Goal: Find contact information: Find contact information

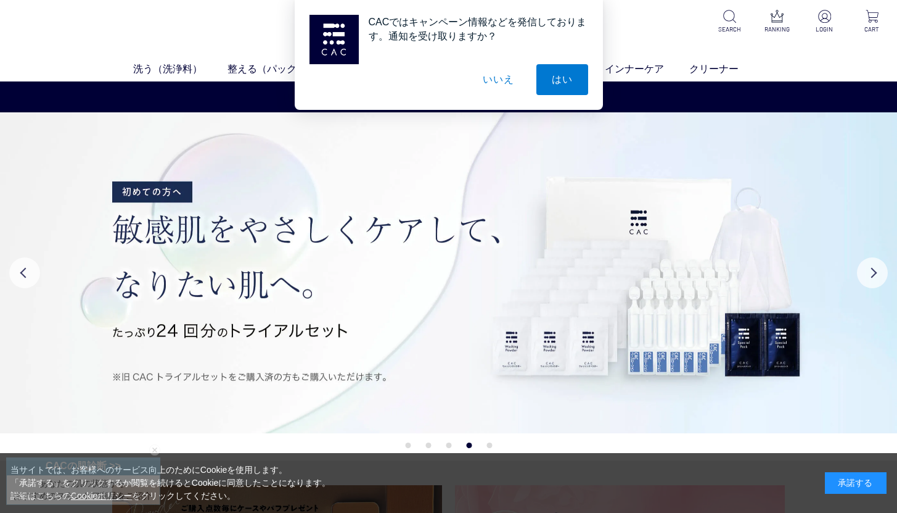
click at [499, 76] on button "いいえ" at bounding box center [499, 79] width 62 height 31
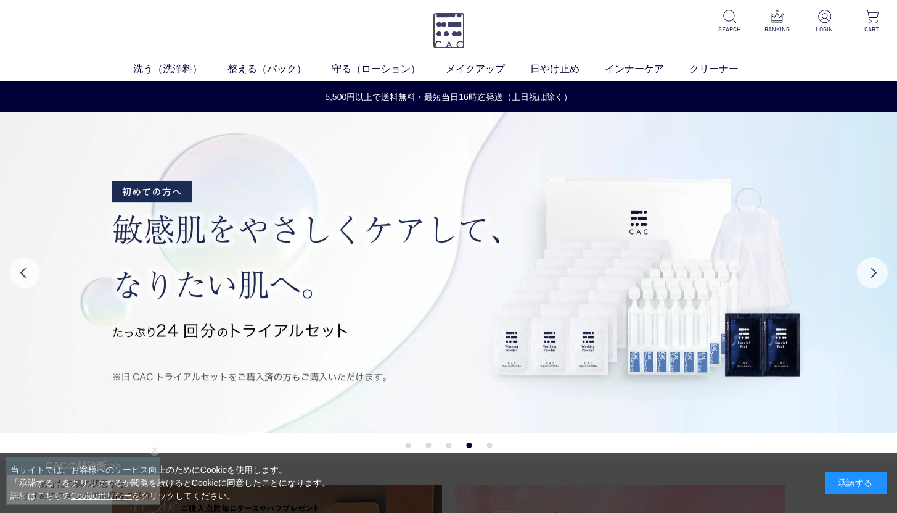
click at [437, 36] on img at bounding box center [449, 30] width 32 height 36
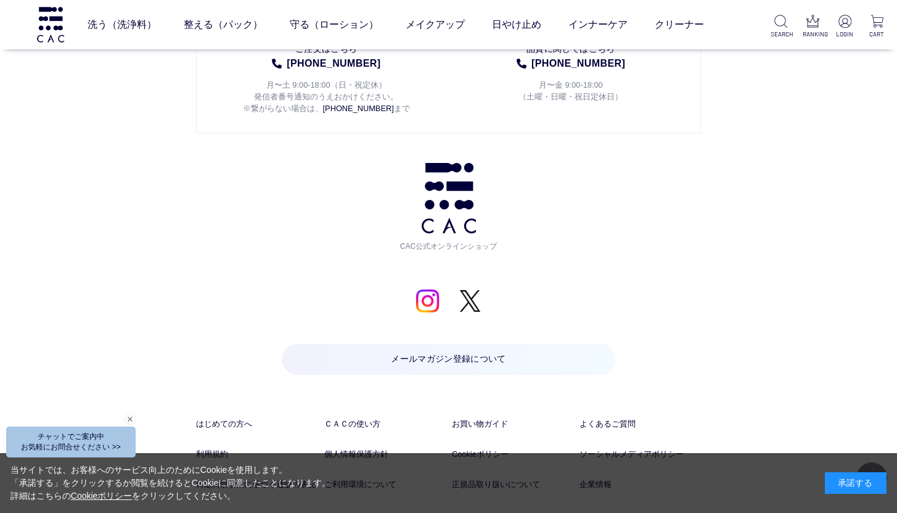
scroll to position [6308, 0]
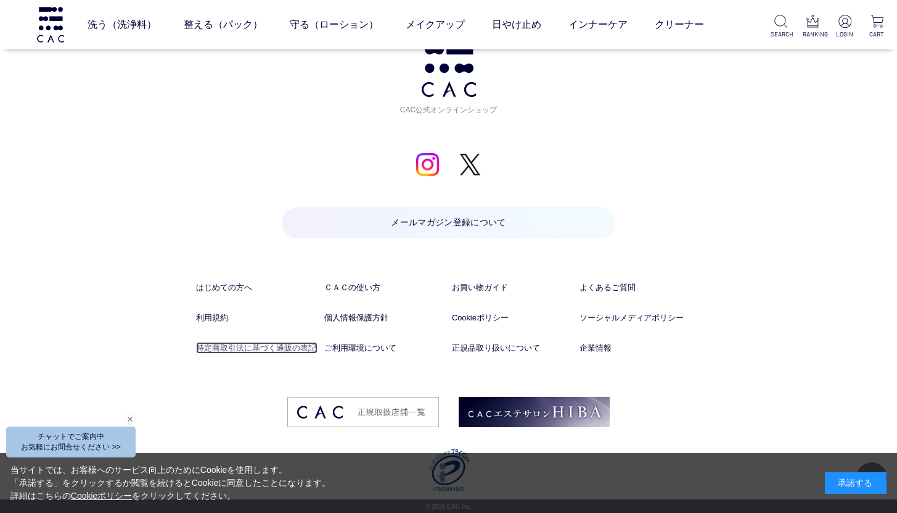
click at [298, 348] on link "特定商取引法に基づく通販の表記" at bounding box center [256, 348] width 121 height 12
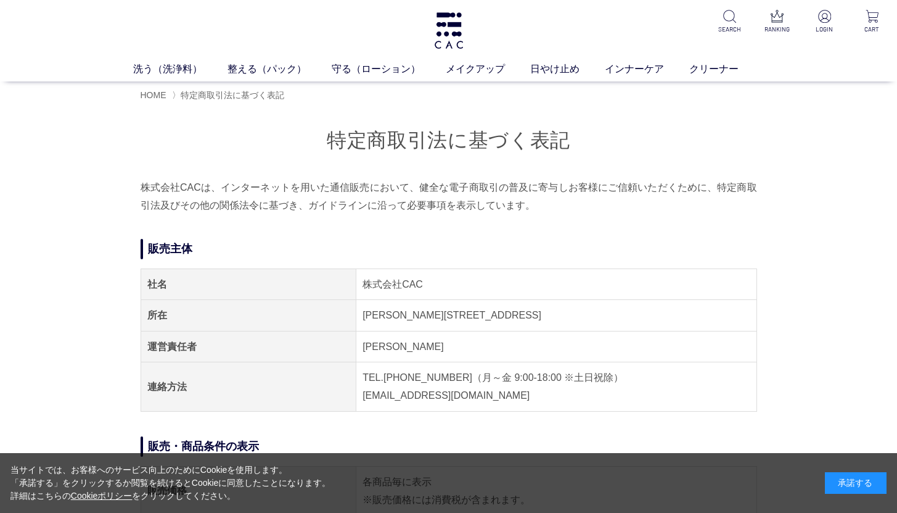
scroll to position [85, 0]
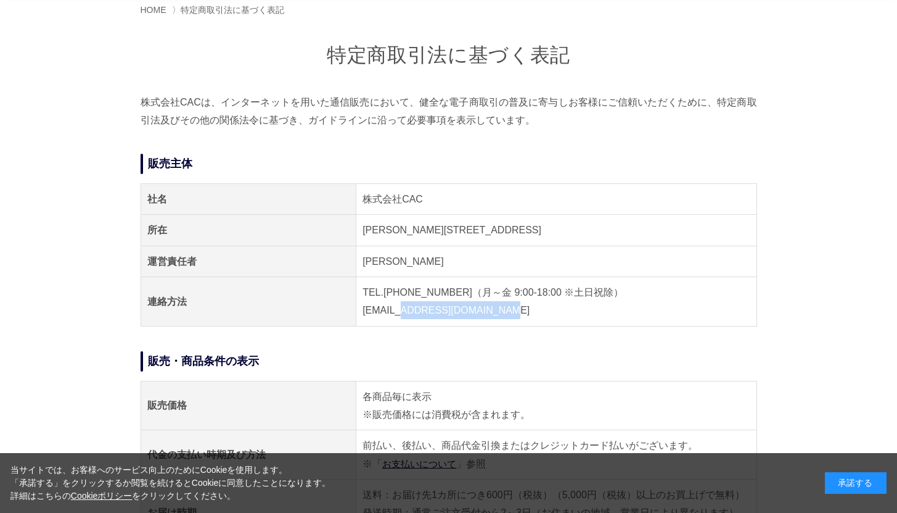
drag, startPoint x: 514, startPoint y: 312, endPoint x: 402, endPoint y: 313, distance: 112.3
click at [402, 313] on td "TEL.04-7153-3348（月～金 9:00-18:00 ※土日祝除） E-MAIL.acc@cac-cosme.co.jp" at bounding box center [557, 301] width 400 height 49
copy td "acc@cac-cosme.co.jp"
